Goal: Transaction & Acquisition: Purchase product/service

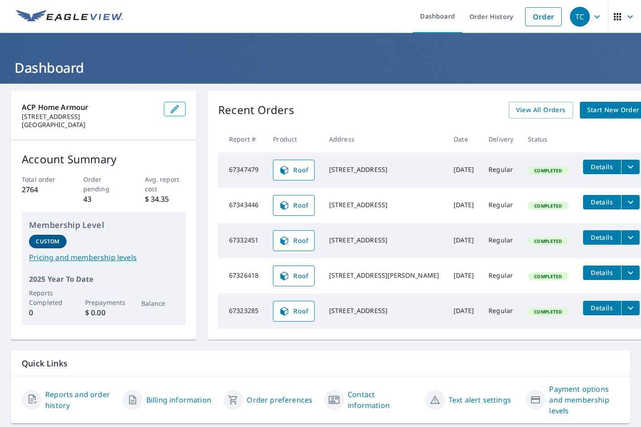
click at [625, 164] on icon "filesDropdownBtn-67347479" at bounding box center [630, 167] width 11 height 11
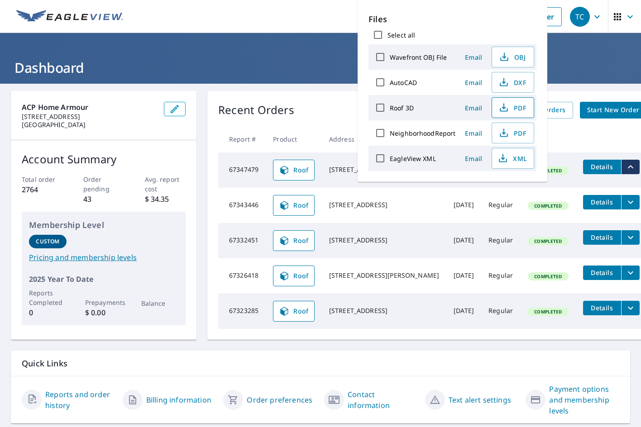
click at [508, 110] on icon "button" at bounding box center [503, 107] width 11 height 11
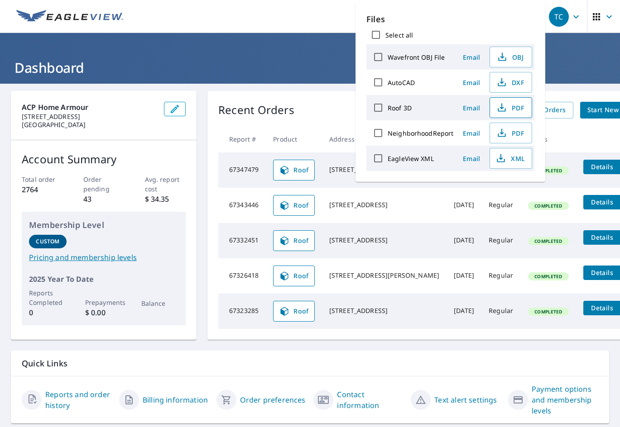
click at [310, 30] on ul "Dashboard Order History Order" at bounding box center [337, 16] width 416 height 33
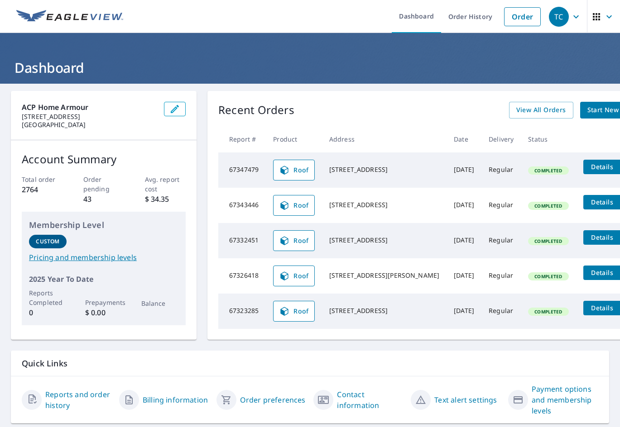
click at [587, 108] on span "Start New Order" at bounding box center [613, 110] width 53 height 11
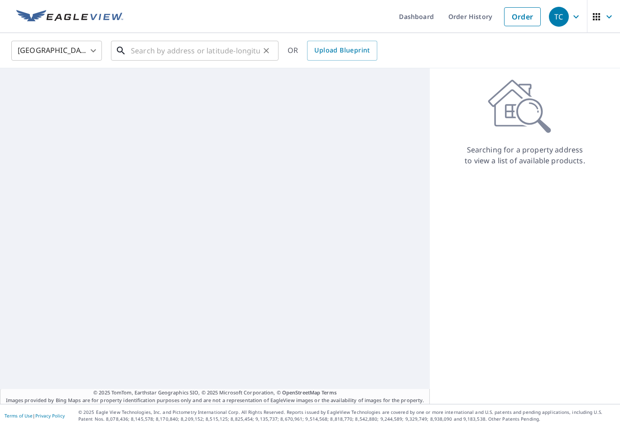
click at [218, 52] on input "text" at bounding box center [195, 50] width 129 height 25
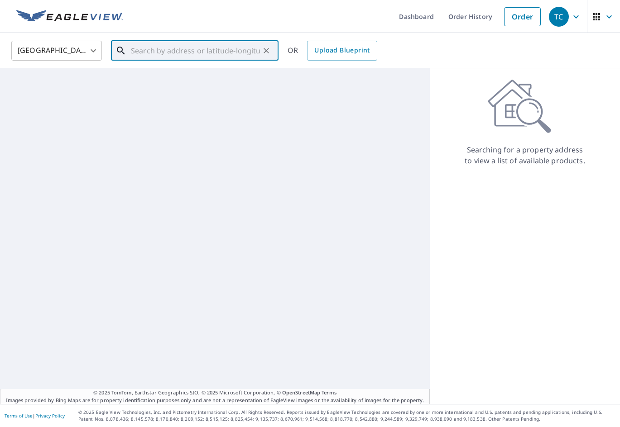
paste input "[STREET_ADDRESS][PERSON_NAME]"
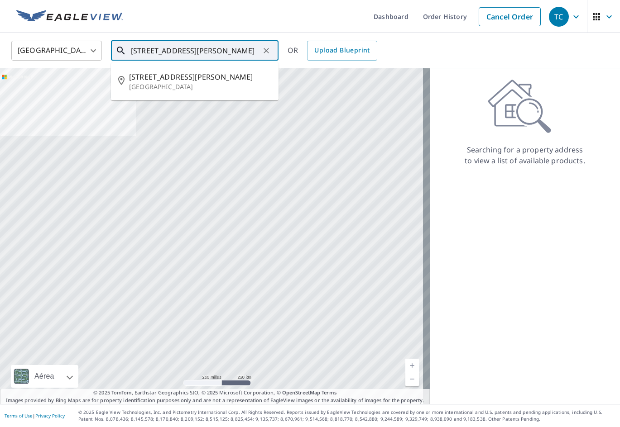
click at [195, 79] on span "[STREET_ADDRESS][PERSON_NAME]" at bounding box center [200, 77] width 142 height 11
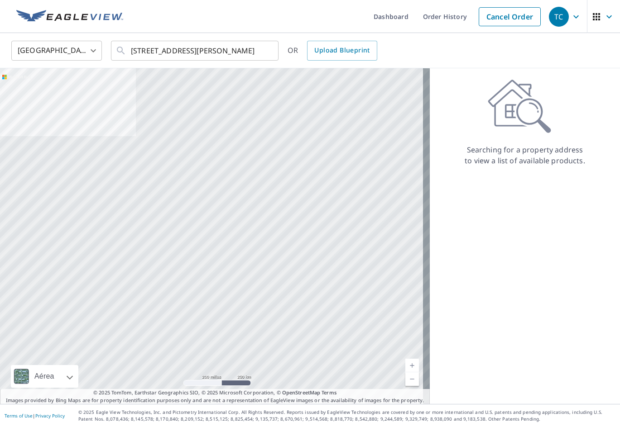
type input "[STREET_ADDRESS][PERSON_NAME]"
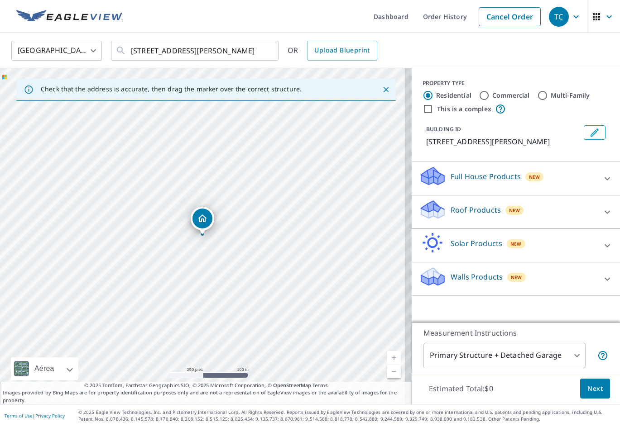
click at [459, 209] on p "Roof Products" at bounding box center [475, 210] width 50 height 11
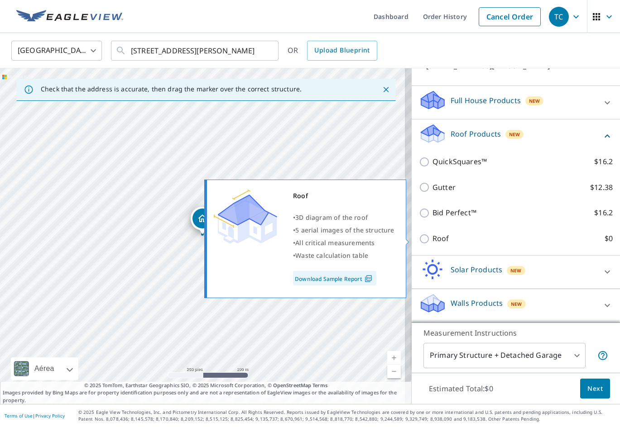
click at [432, 238] on p "Roof" at bounding box center [440, 238] width 17 height 11
click at [429, 238] on input "Roof $0" at bounding box center [426, 239] width 14 height 11
checkbox input "true"
type input "3"
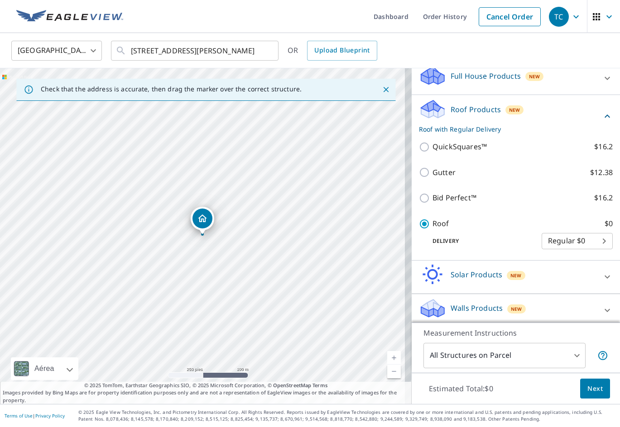
scroll to position [52, 0]
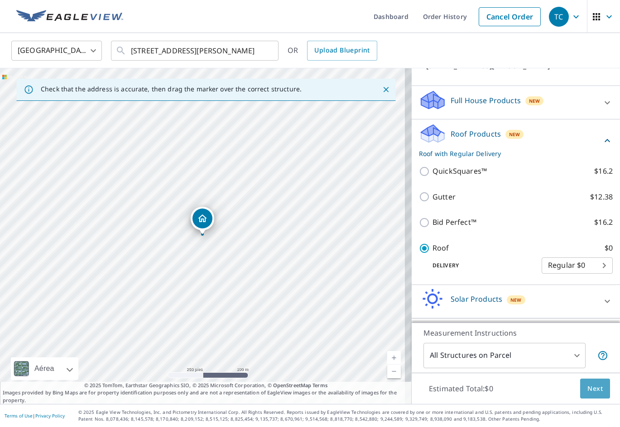
click at [591, 383] on span "Next" at bounding box center [594, 388] width 15 height 11
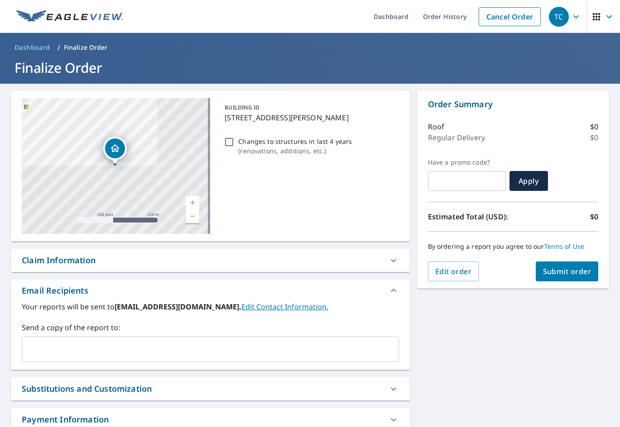
click at [561, 271] on span "Submit order" at bounding box center [567, 272] width 48 height 10
checkbox input "true"
